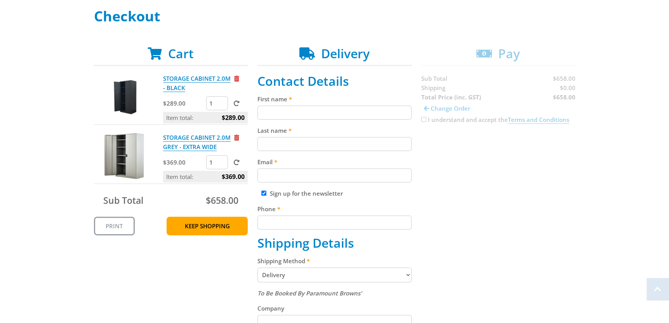
scroll to position [194, 0]
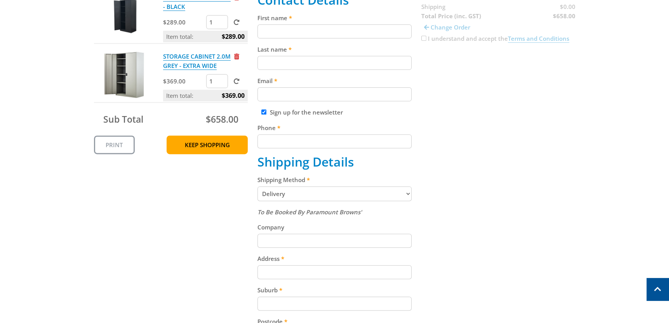
click at [407, 194] on select "Pickup from Gepps Cross Delivery" at bounding box center [334, 193] width 154 height 15
click at [408, 194] on select "Pickup from Gepps Cross Delivery" at bounding box center [334, 193] width 154 height 15
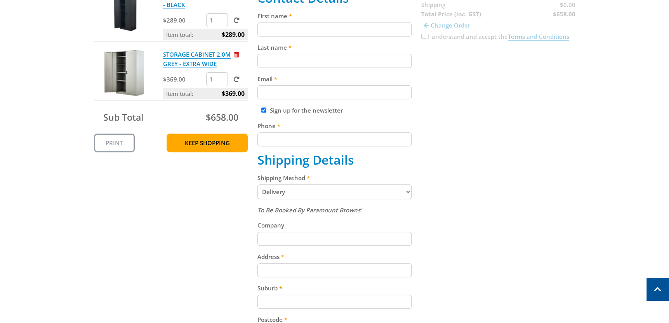
scroll to position [116, 0]
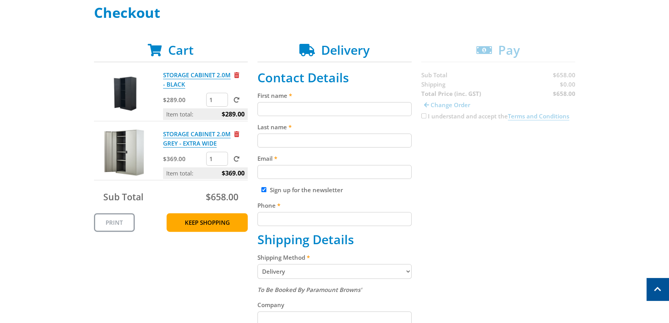
click at [272, 108] on input "First name" at bounding box center [334, 109] width 154 height 14
type input "[PERSON_NAME]"
type input "[EMAIL_ADDRESS][DOMAIN_NAME]"
type input "0417629599"
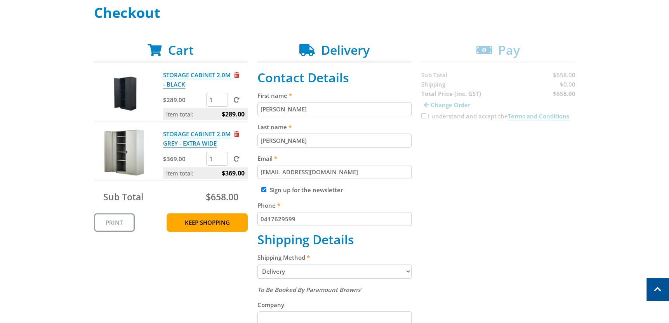
type input "4507"
type input "[GEOGRAPHIC_DATA]"
type input "4507"
select select "QLD"
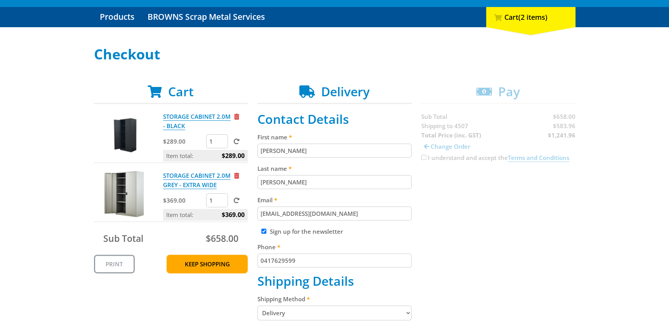
scroll to position [78, 0]
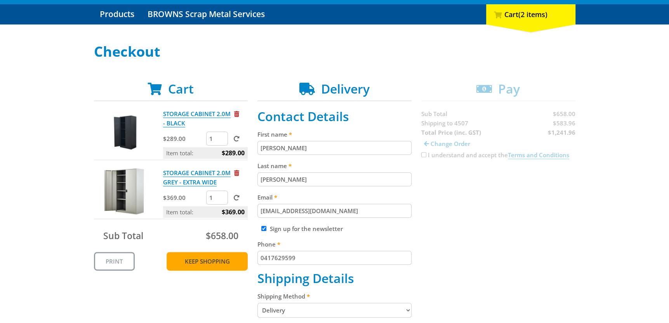
click at [207, 259] on link "Keep Shopping" at bounding box center [207, 261] width 81 height 19
